Goal: Transaction & Acquisition: Purchase product/service

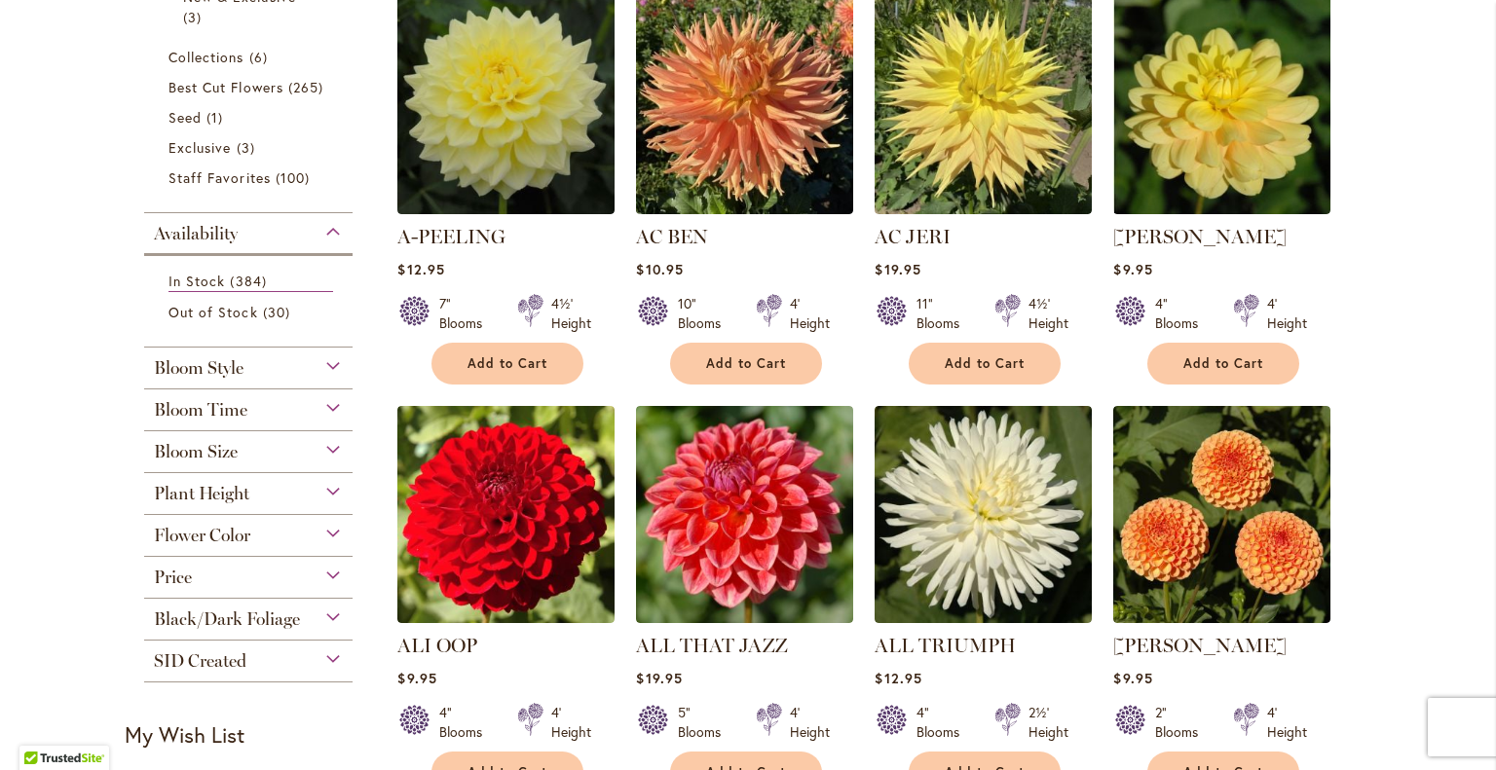
scroll to position [449, 0]
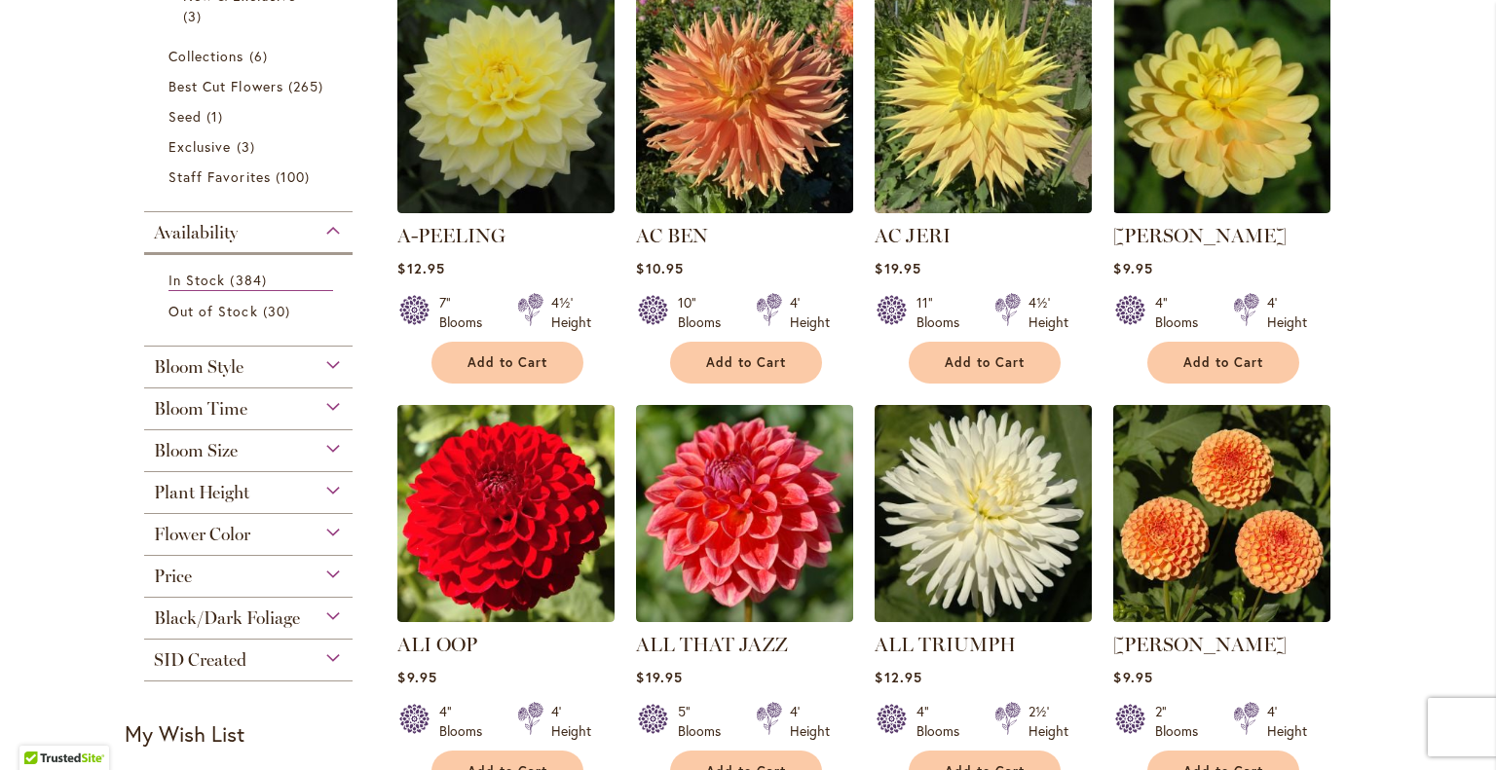
click at [312, 527] on div "Flower Color" at bounding box center [248, 529] width 208 height 31
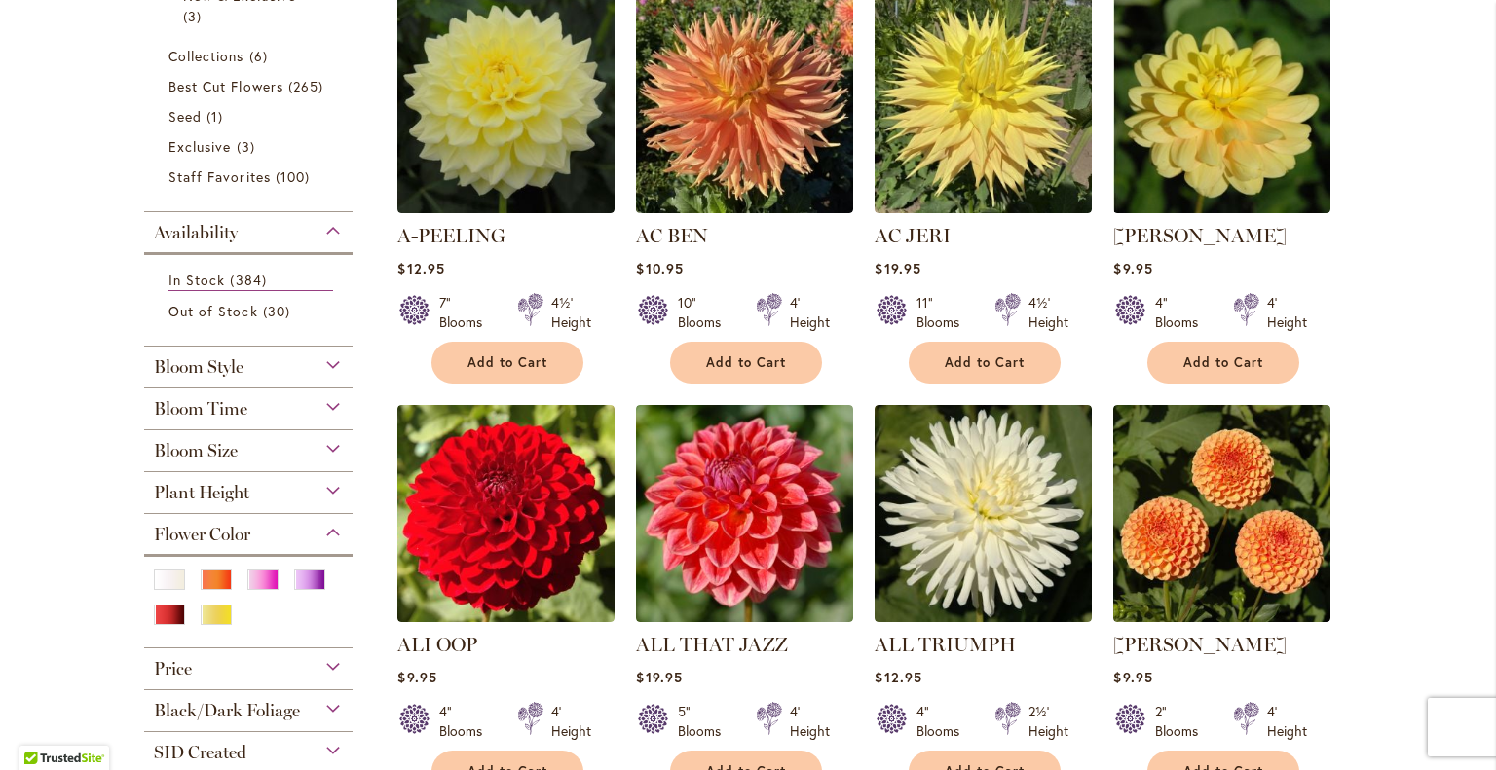
click at [251, 579] on div "Pink" at bounding box center [262, 580] width 31 height 20
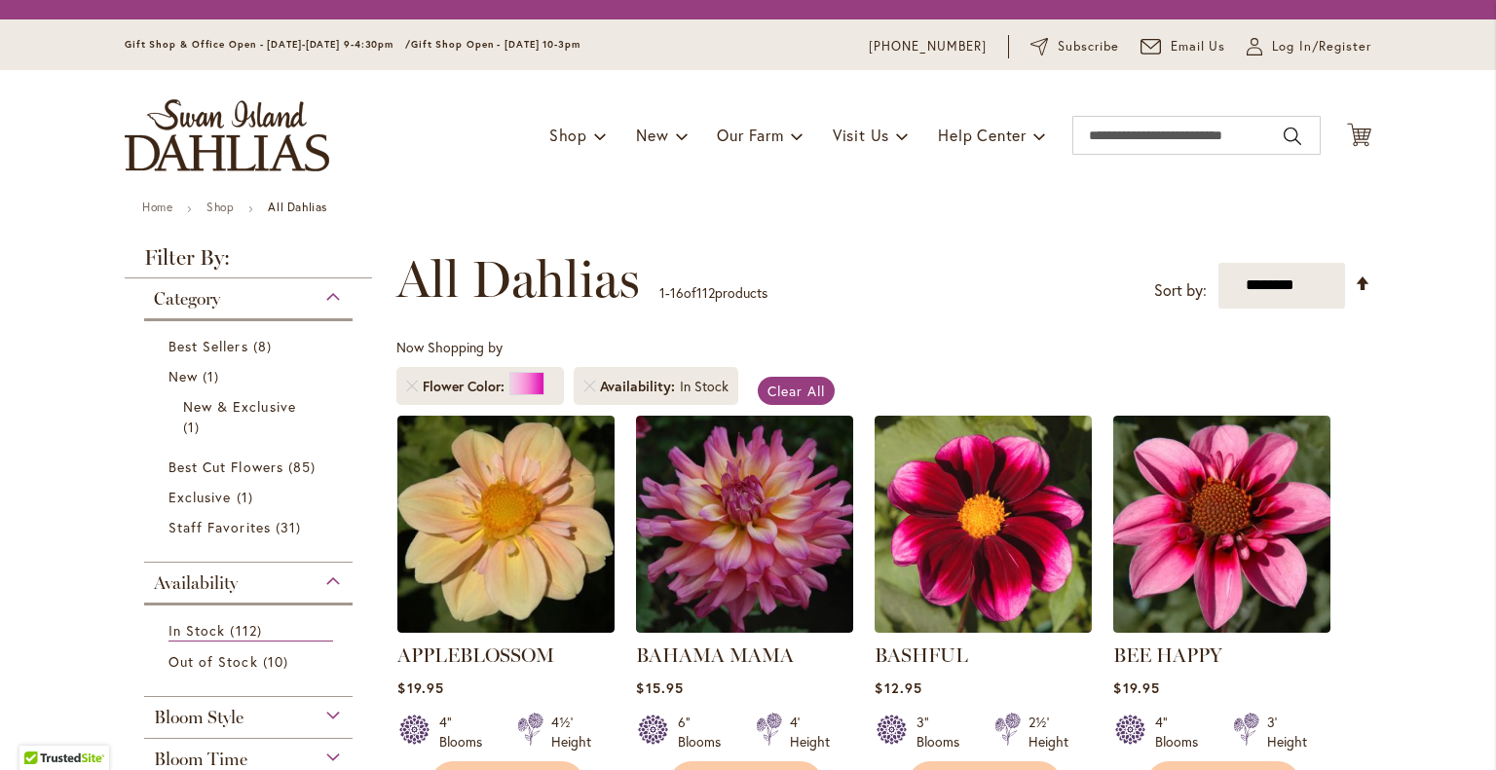
click at [296, 579] on div "Category Best Sellers 8 items New 1 item New & Exclusive 1 item 85 1 31" at bounding box center [248, 702] width 247 height 846
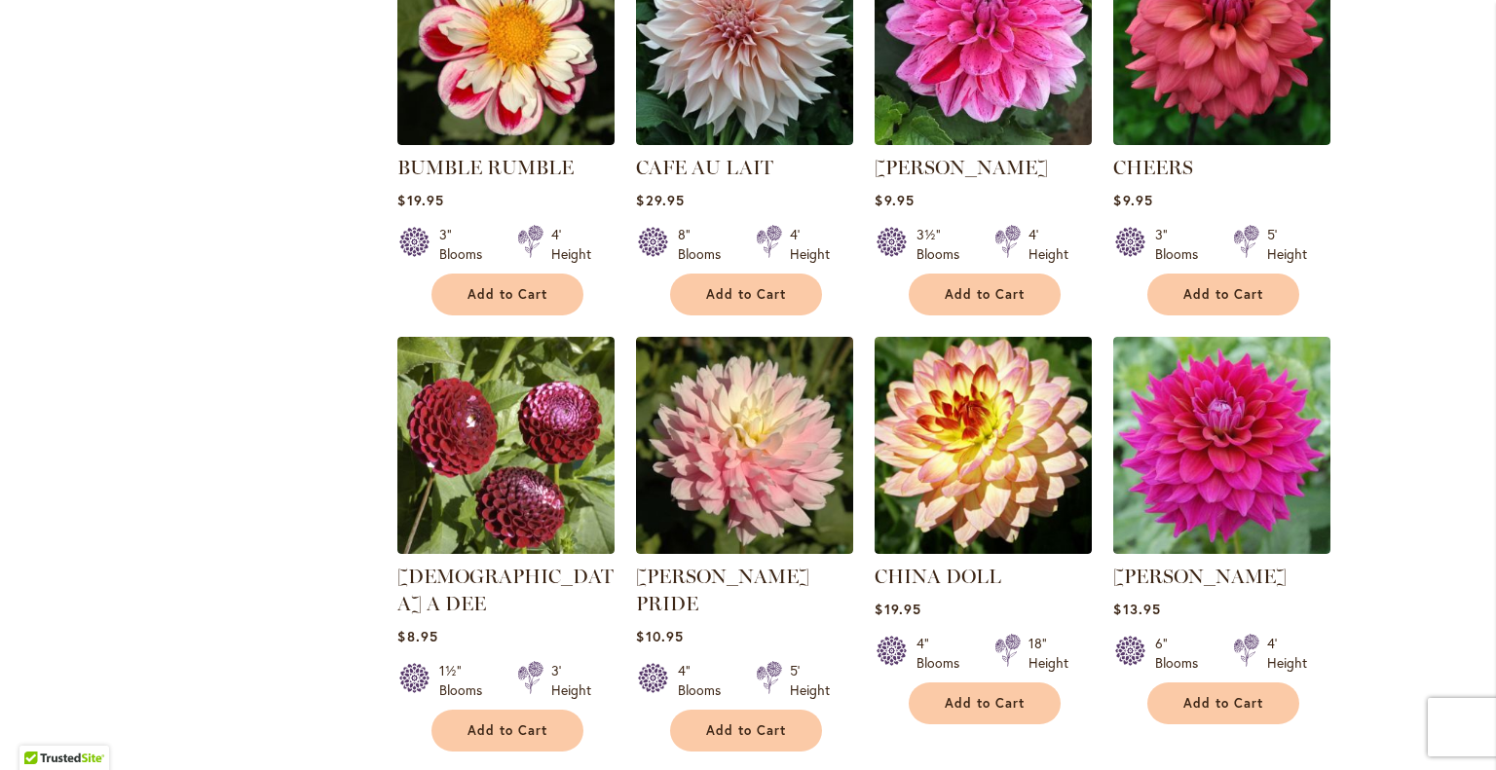
scroll to position [1378, 0]
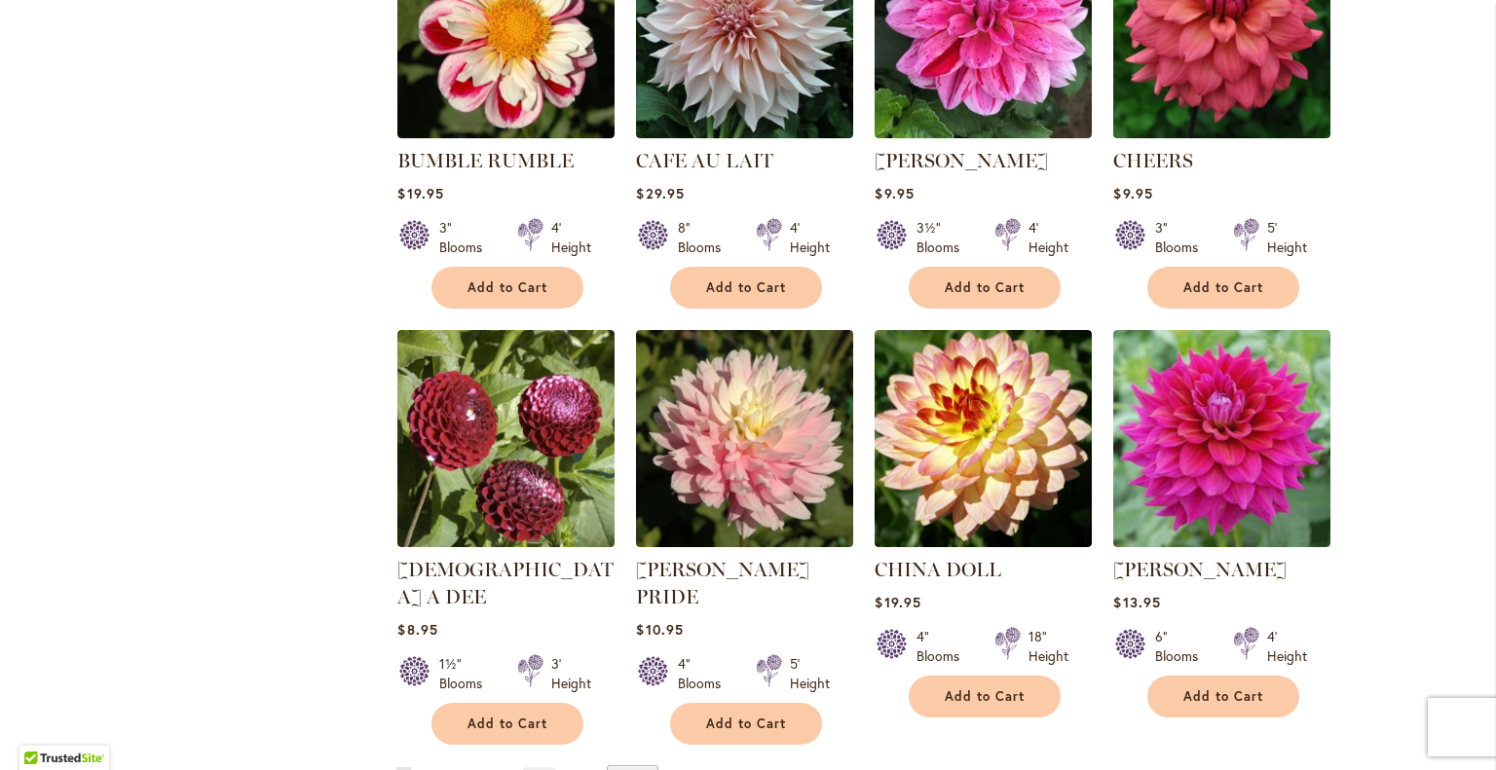
click at [532, 767] on link "Page Next" at bounding box center [539, 781] width 32 height 29
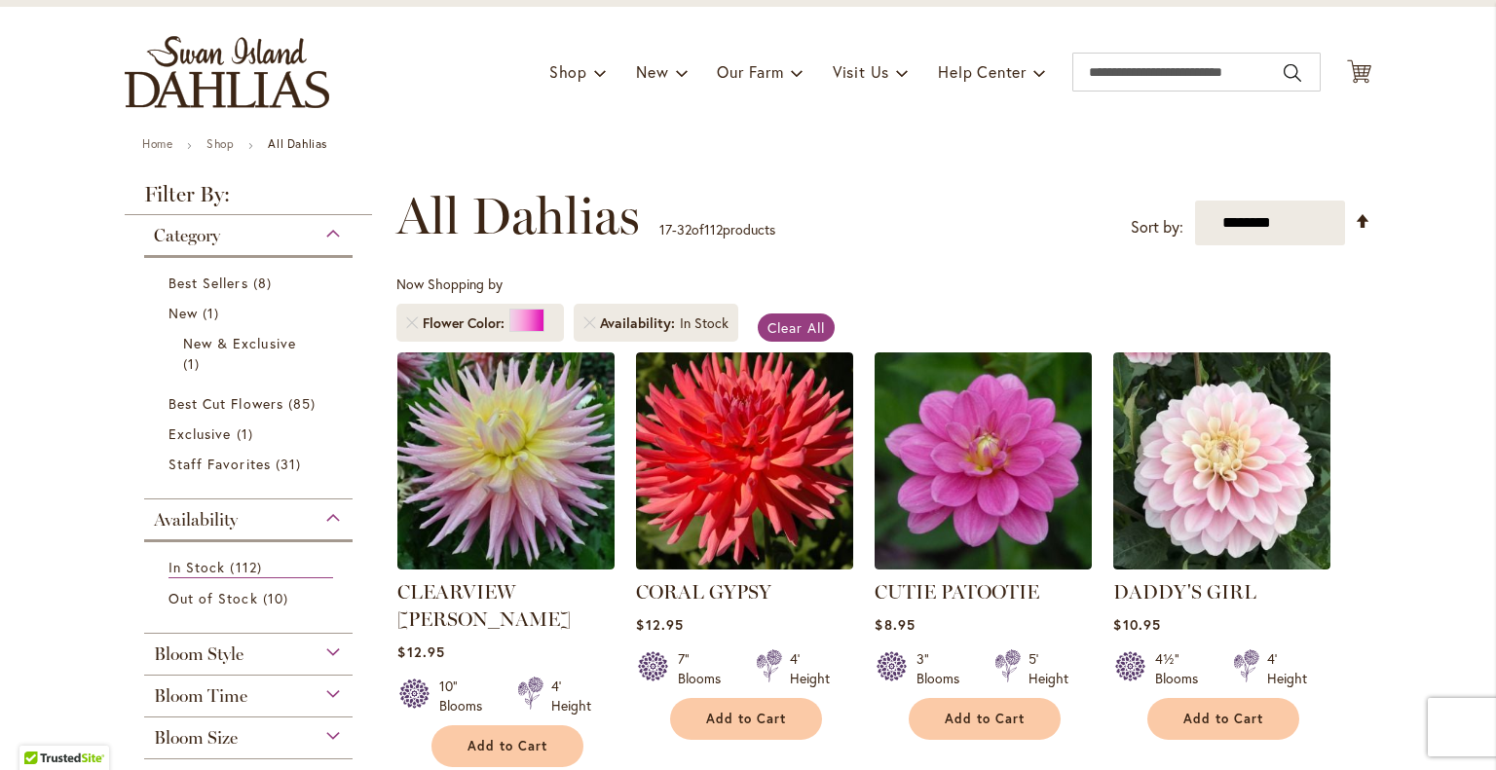
scroll to position [151, 0]
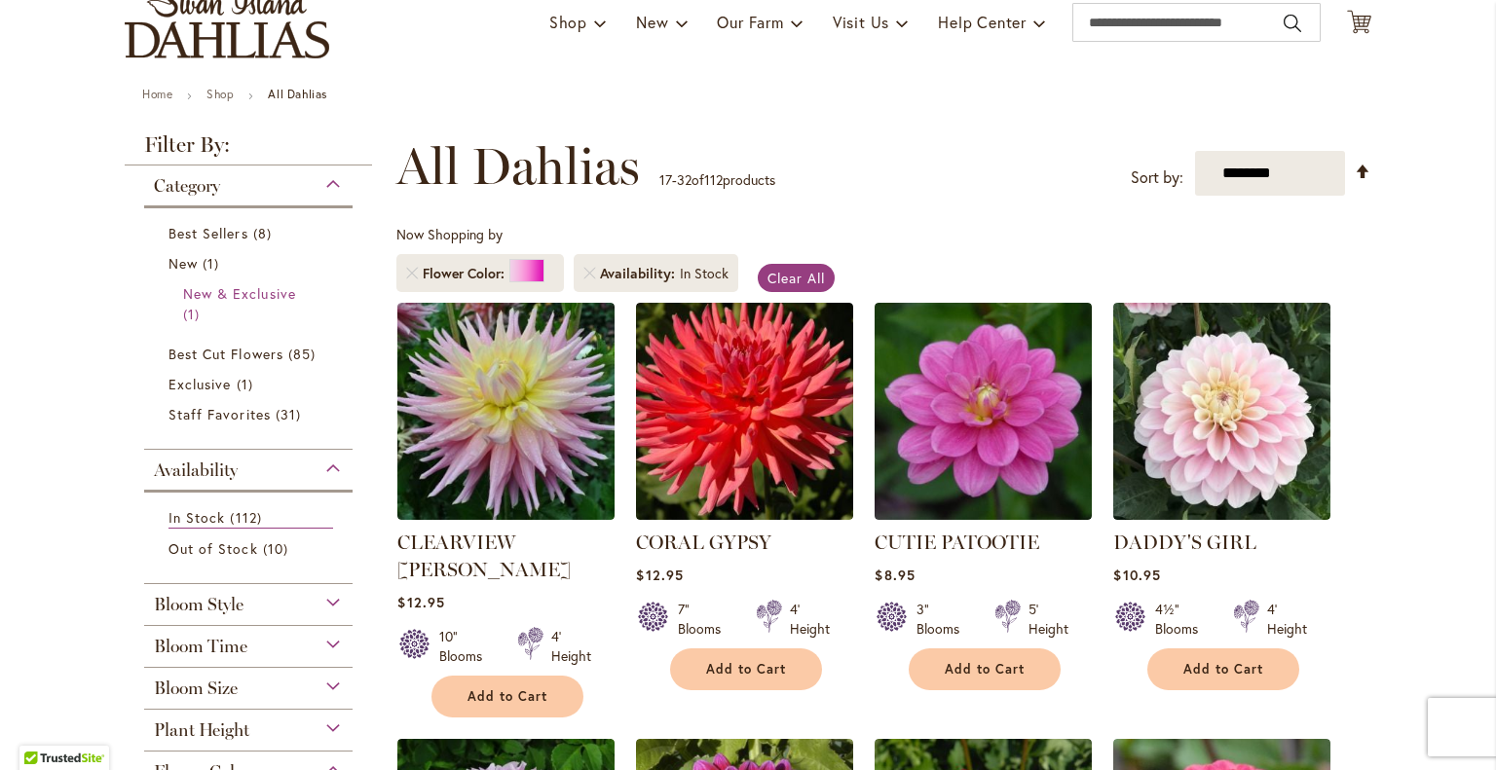
click at [199, 287] on span "New & Exclusive" at bounding box center [239, 293] width 113 height 19
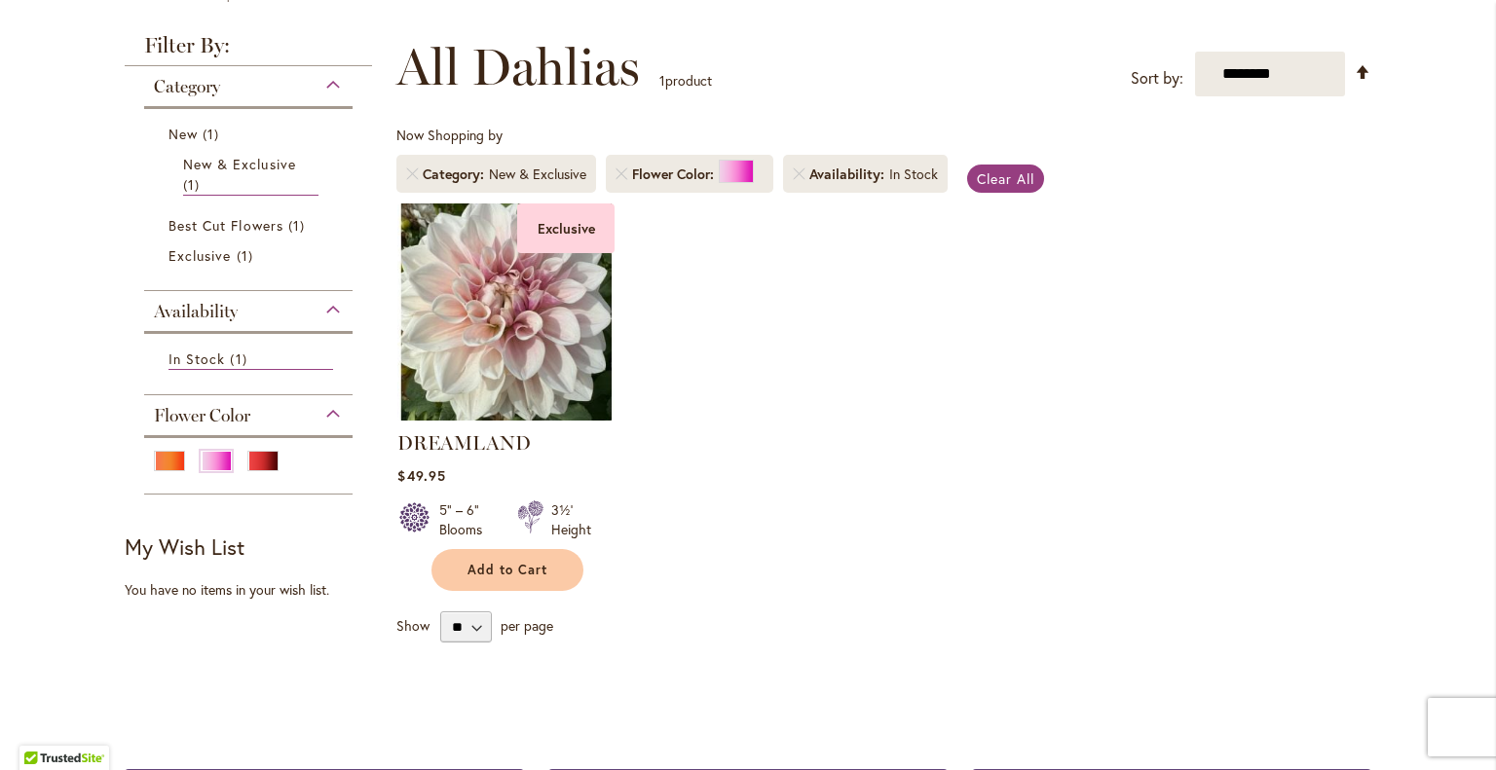
scroll to position [255, 0]
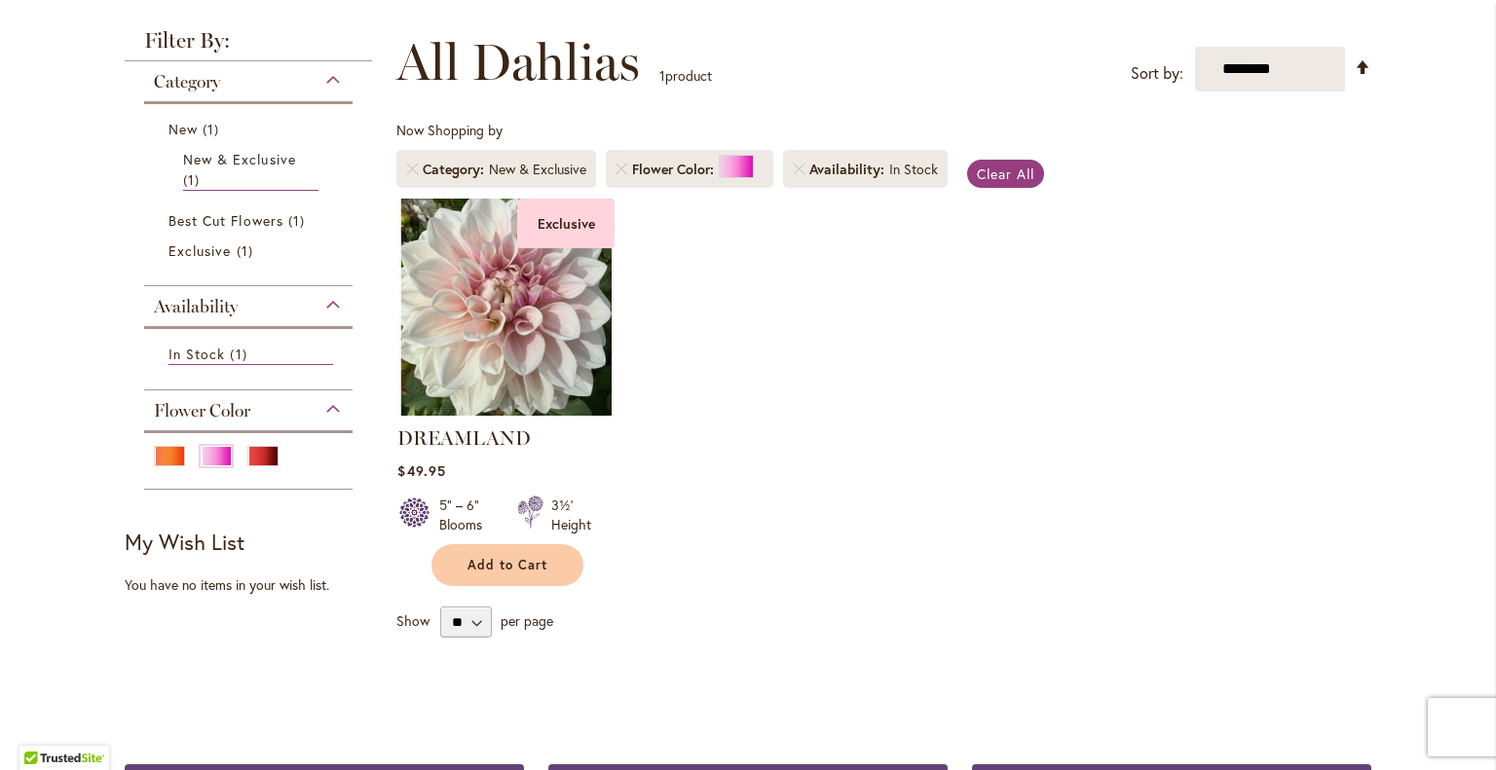
click at [198, 78] on span "Category" at bounding box center [187, 81] width 66 height 21
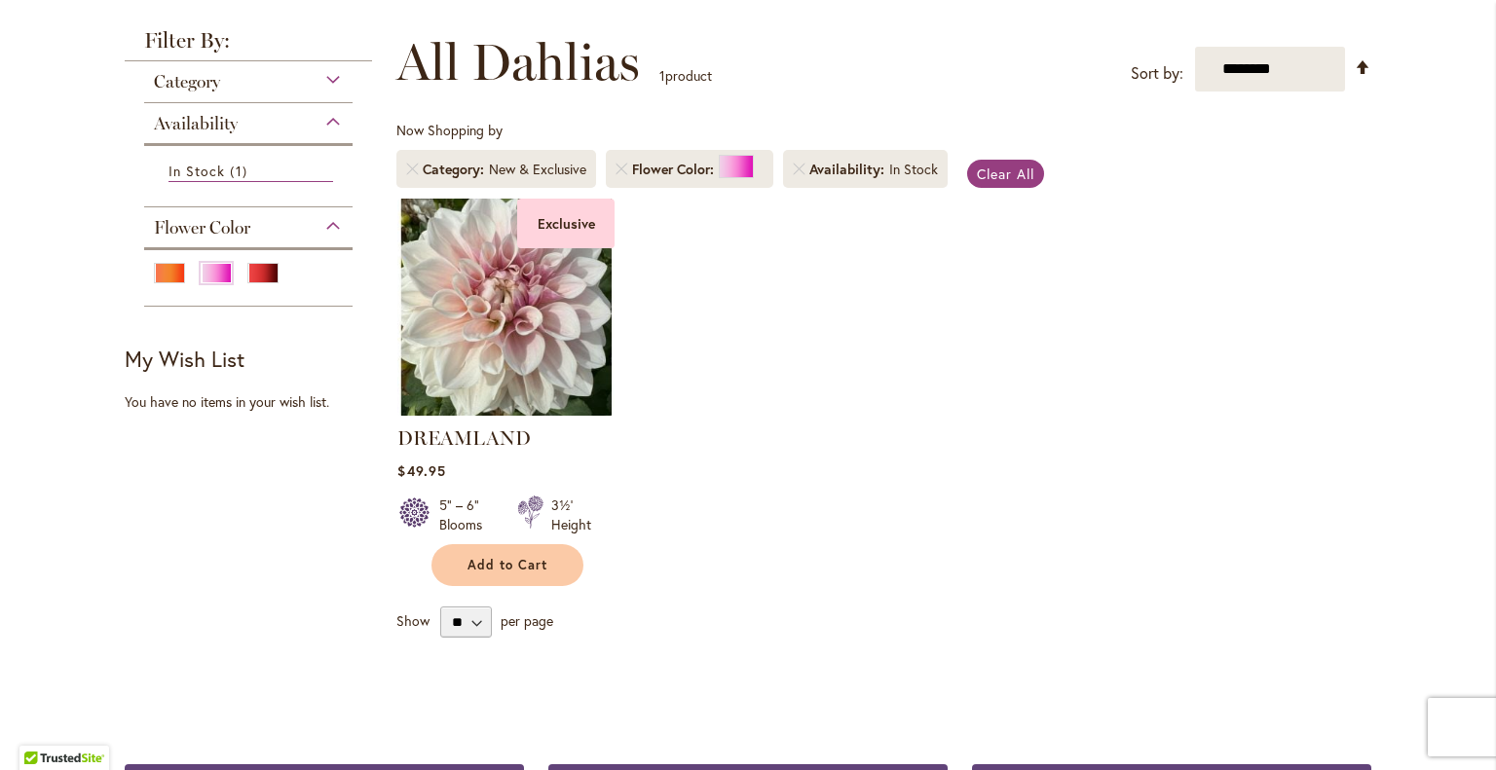
click at [196, 35] on strong "Filter By:" at bounding box center [248, 45] width 247 height 31
click at [989, 171] on span "Clear All" at bounding box center [1006, 173] width 57 height 19
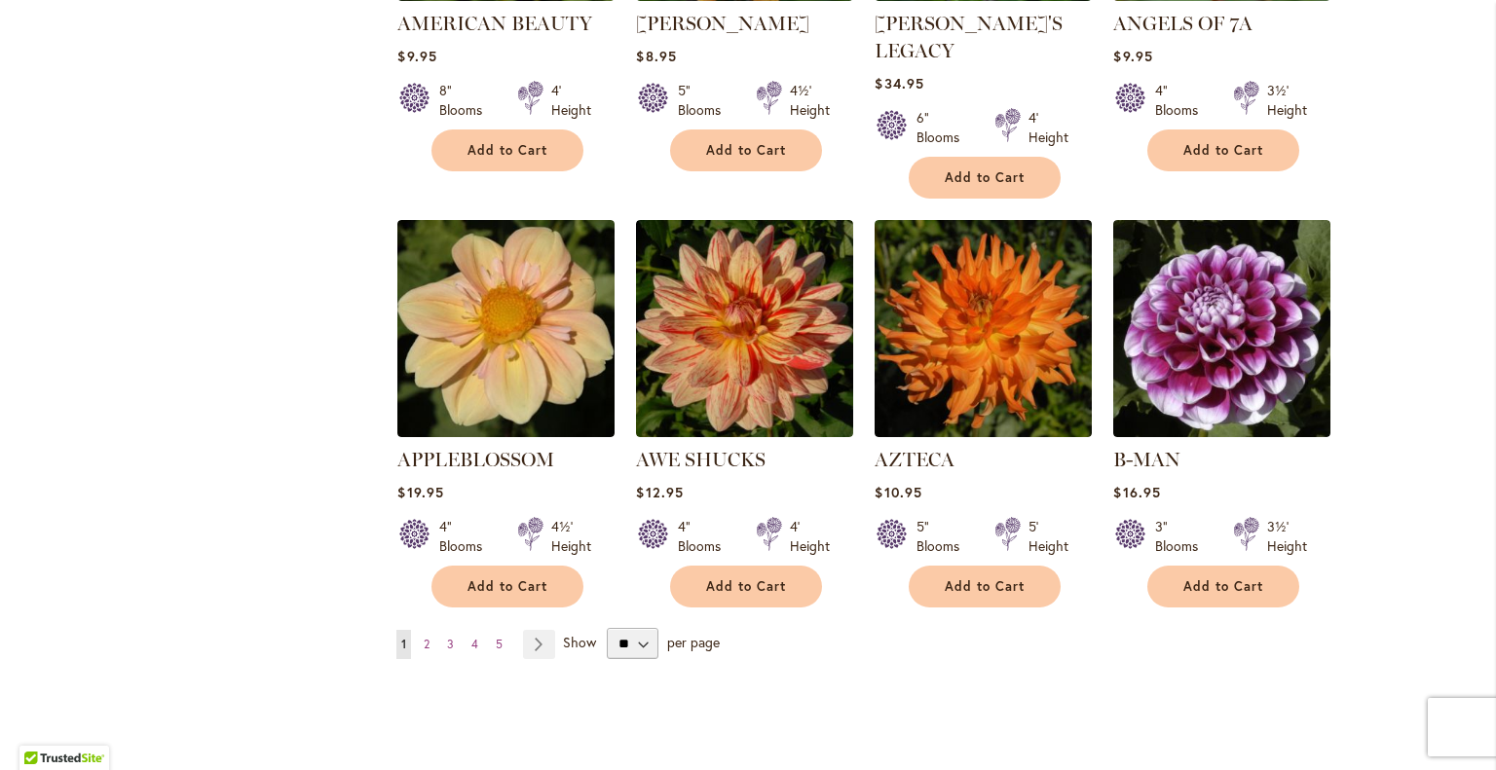
scroll to position [1523, 0]
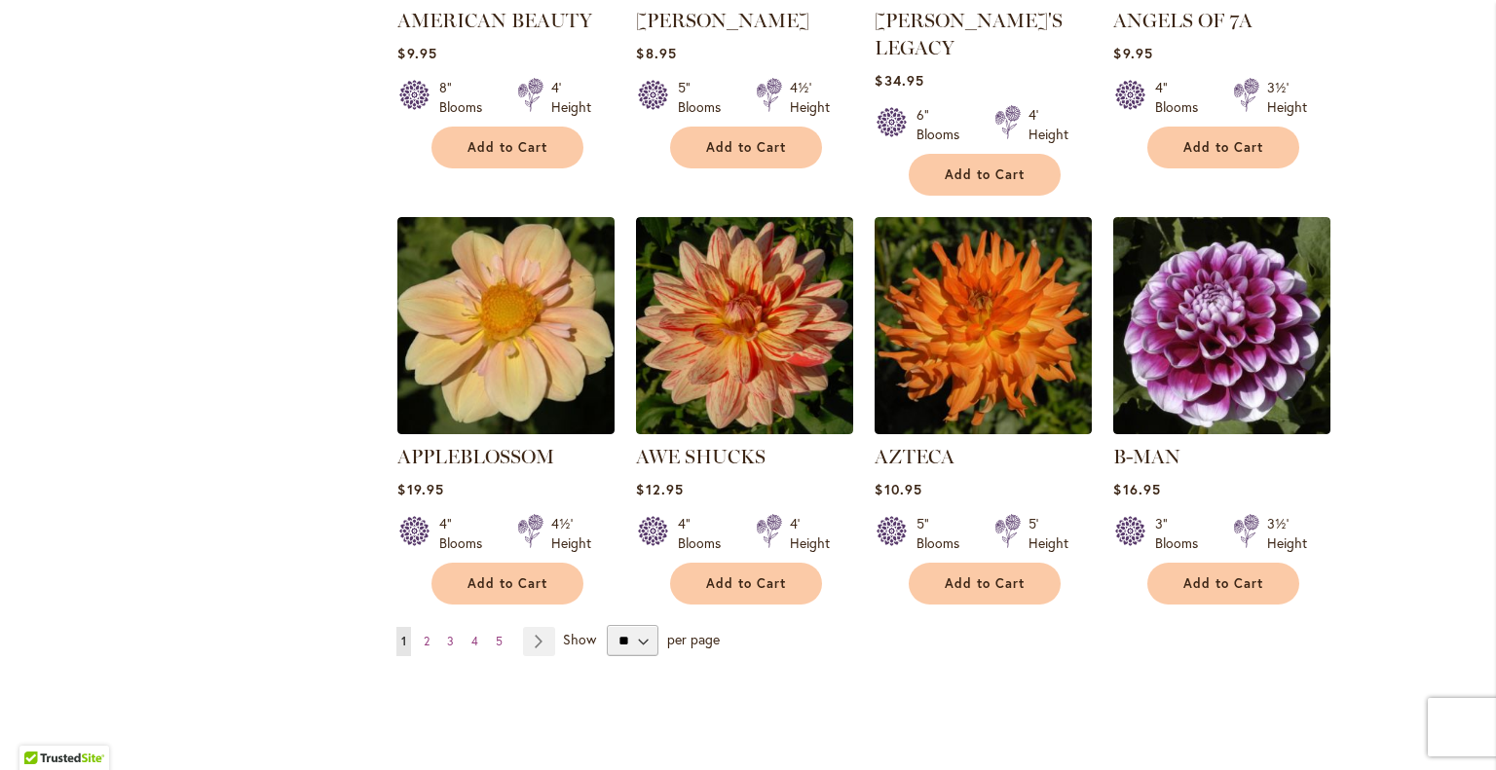
click at [538, 627] on link "Page Next" at bounding box center [539, 641] width 32 height 29
